Goal: Information Seeking & Learning: Learn about a topic

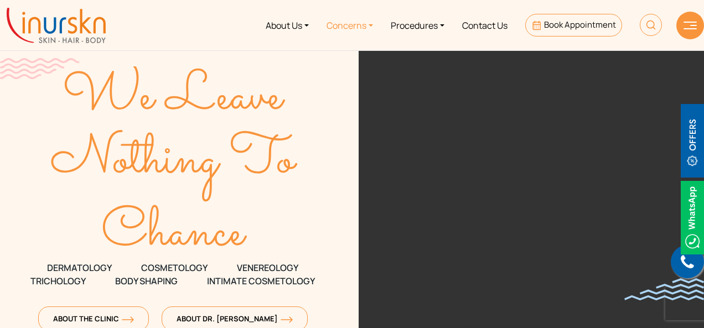
click at [360, 26] on link "Concerns" at bounding box center [350, 24] width 64 height 41
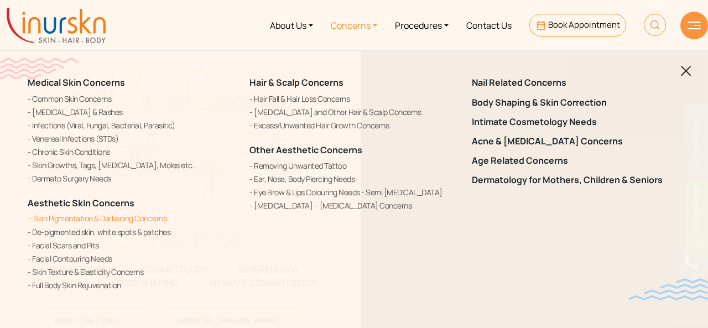
click at [80, 217] on link "Skin Pigmentation & Darkening Concerns" at bounding box center [132, 218] width 209 height 12
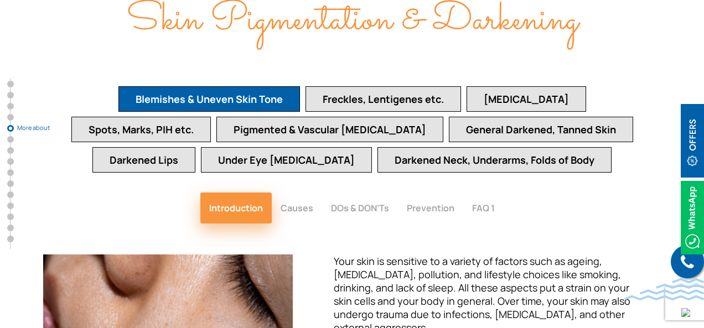
scroll to position [2478, 0]
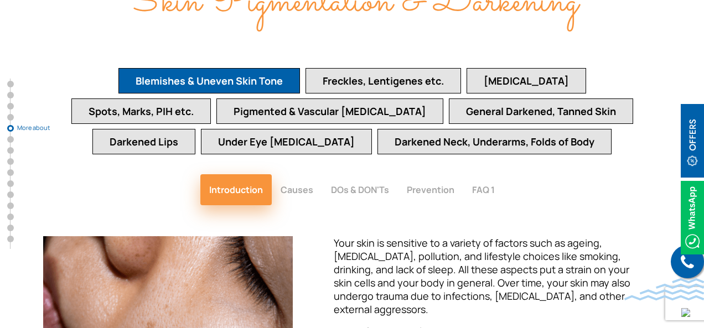
click at [281, 98] on button "Pigmented & Vascular [MEDICAL_DATA]" at bounding box center [329, 110] width 227 height 25
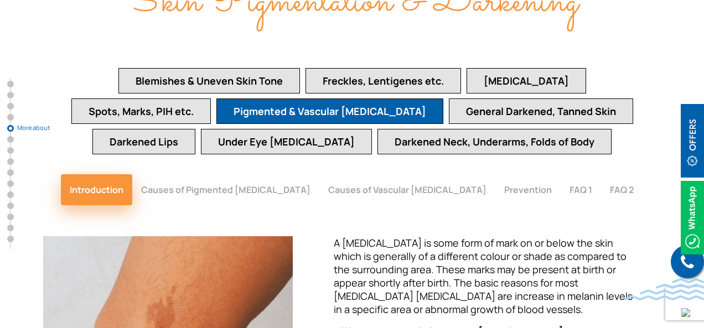
click at [224, 68] on button "Blemishes & Uneven Skin Tone" at bounding box center [208, 80] width 181 height 25
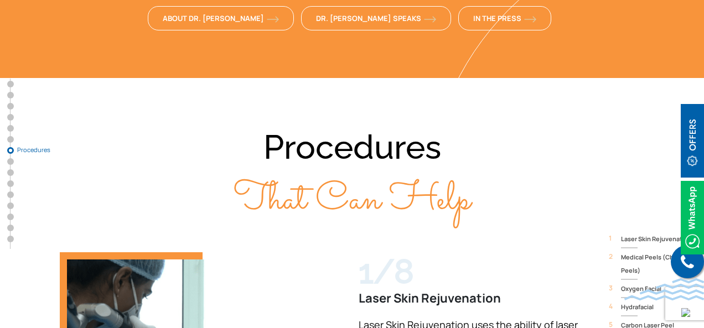
scroll to position [3686, 0]
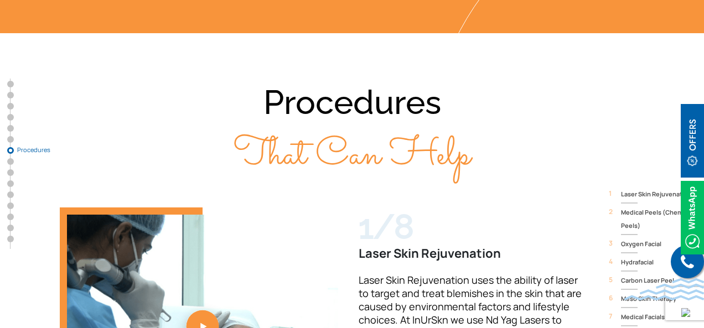
click at [392, 273] on span "Laser Skin Rejuvenation uses the ability of laser to target and treat blemishes…" at bounding box center [470, 319] width 223 height 93
click at [413, 273] on span "Laser Skin Rejuvenation uses the ability of laser to target and treat blemishes…" at bounding box center [470, 319] width 223 height 93
click at [666, 92] on div "Procedures That Can Help 1/8 Laser Skin Rejuvenation Laser Skin Rejuvenation us…" at bounding box center [352, 266] width 704 height 379
click at [666, 206] on span "Medical Peels (Chemical Peels)" at bounding box center [662, 219] width 83 height 27
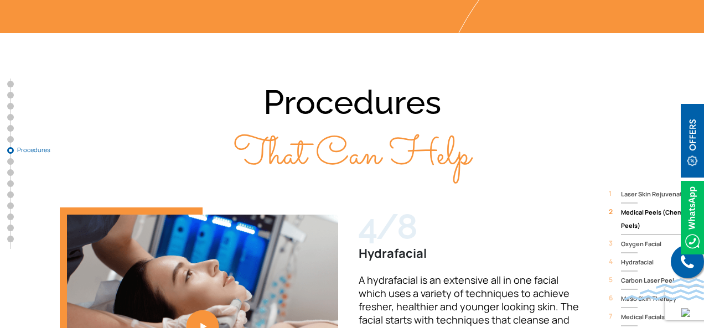
click at [628, 274] on span "Carbon Laser Peel" at bounding box center [662, 280] width 83 height 13
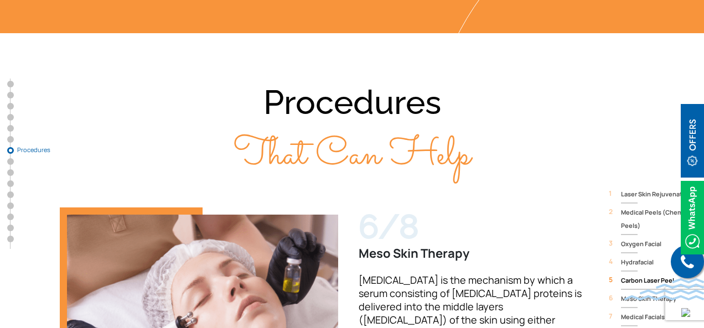
click at [627, 292] on span "Meso Skin Therapy" at bounding box center [662, 298] width 83 height 13
click at [624, 310] on span "Medical Facials" at bounding box center [662, 316] width 83 height 13
